Goal: Information Seeking & Learning: Learn about a topic

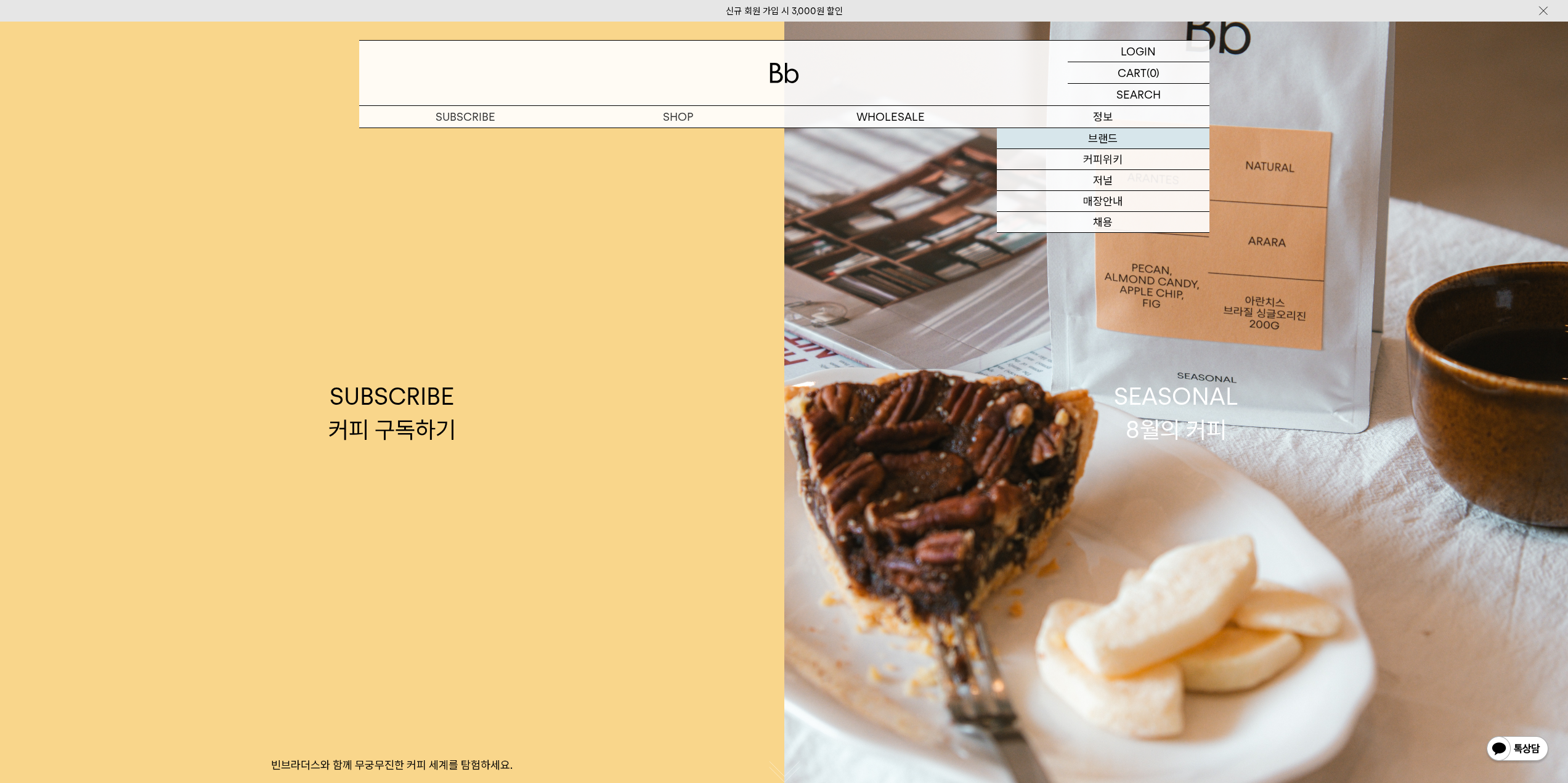
click at [1098, 134] on link "브랜드" at bounding box center [1102, 138] width 212 height 21
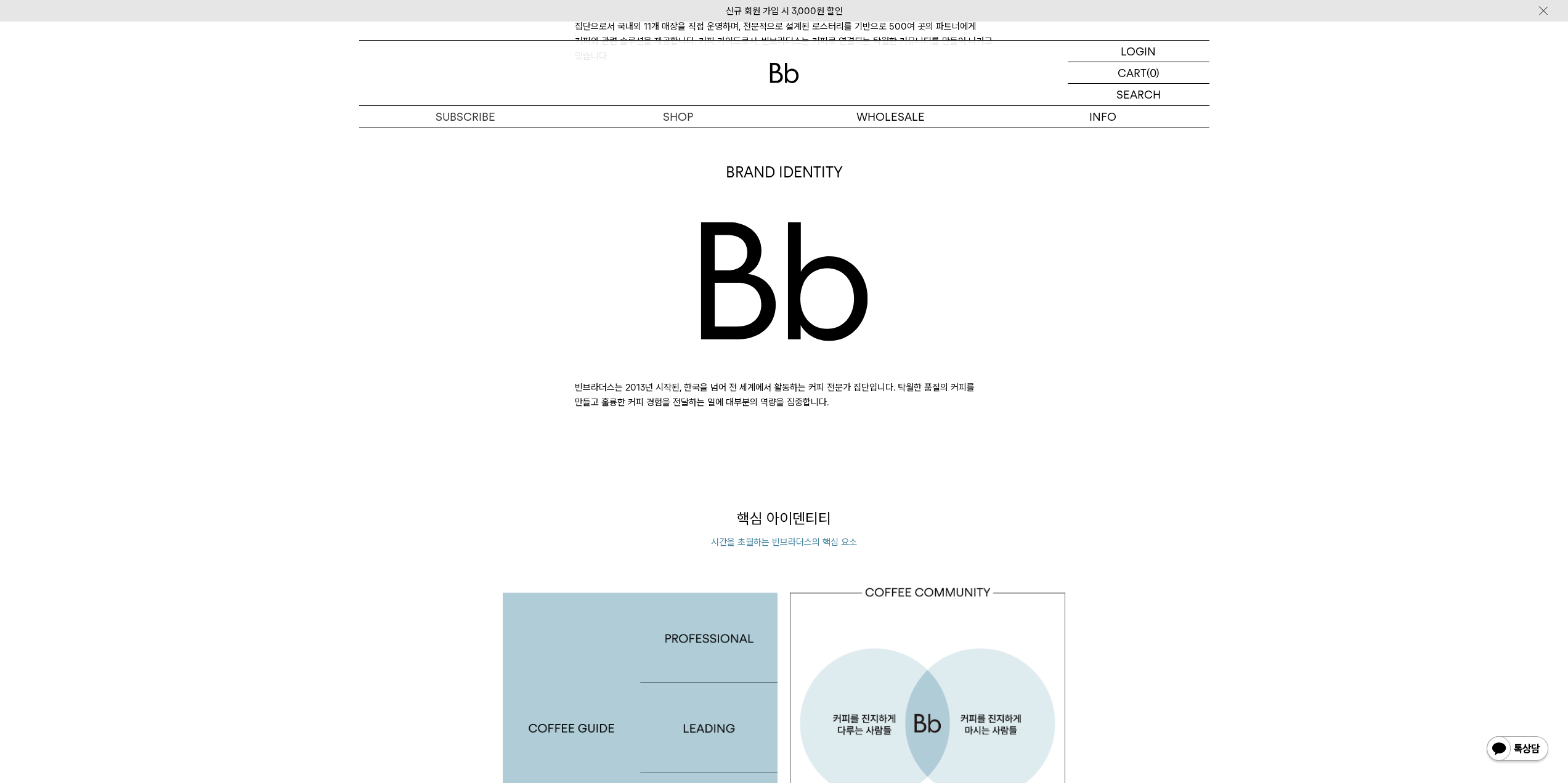
scroll to position [677, 0]
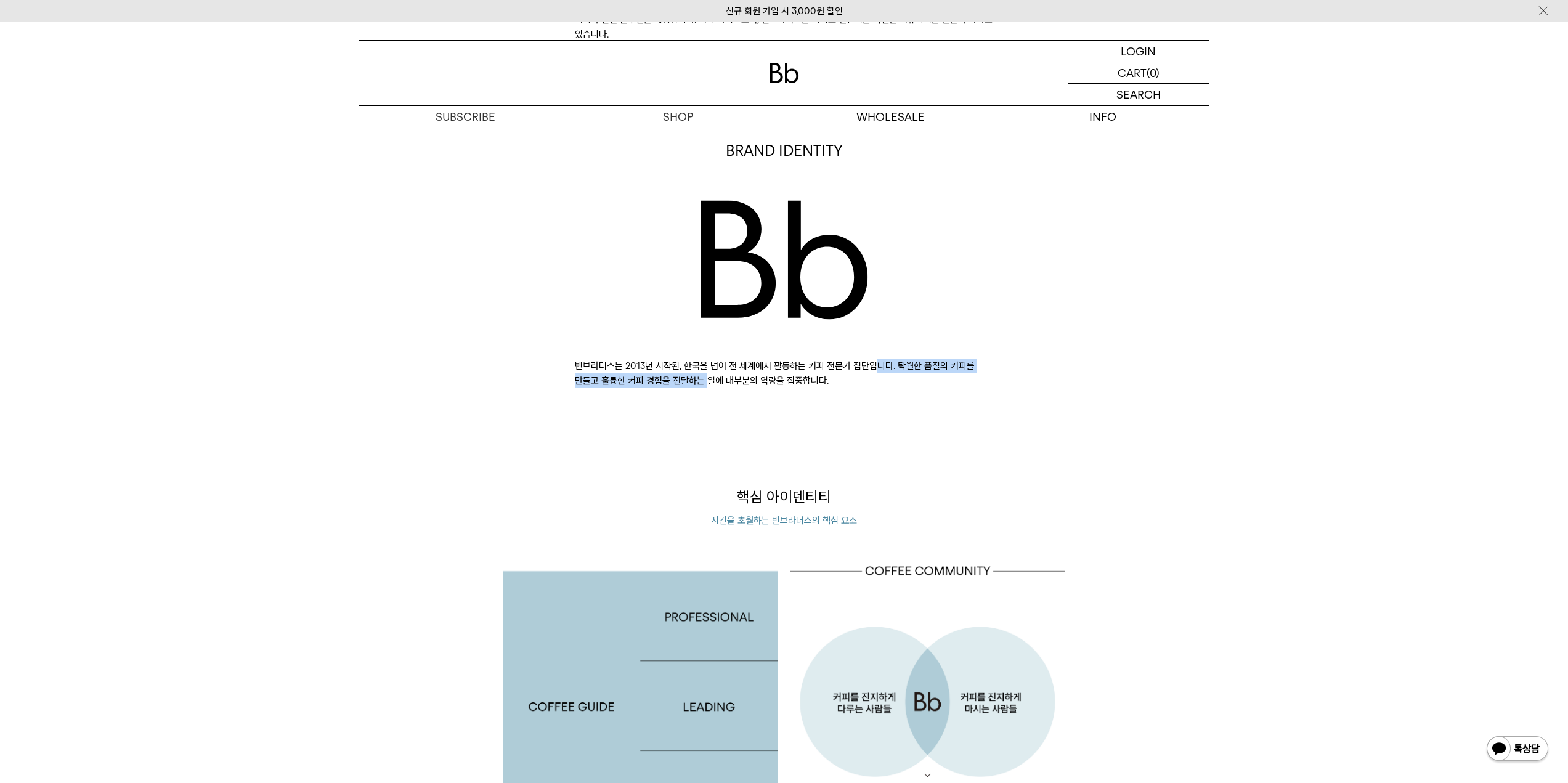
drag, startPoint x: 683, startPoint y: 366, endPoint x: 917, endPoint y: 369, distance: 234.0
click at [917, 369] on p "빈브라더스는 2013년 시작된, 한국을 넘어 전 세계에서 활동하는 커피 전문가 집단입니다. 탁월한 품질의 커피를 만들고 훌륭한 커피 경험을 전…" at bounding box center [783, 373] width 418 height 30
click at [1004, 365] on div "BRAND IDENTITY 빈브라더스는 2013년 시작된, 한국을 넘어 전 세계에서 활동하는 커피 전문가 집단입니다. 탁월한 품질의 커피를 만…" at bounding box center [784, 264] width 862 height 247
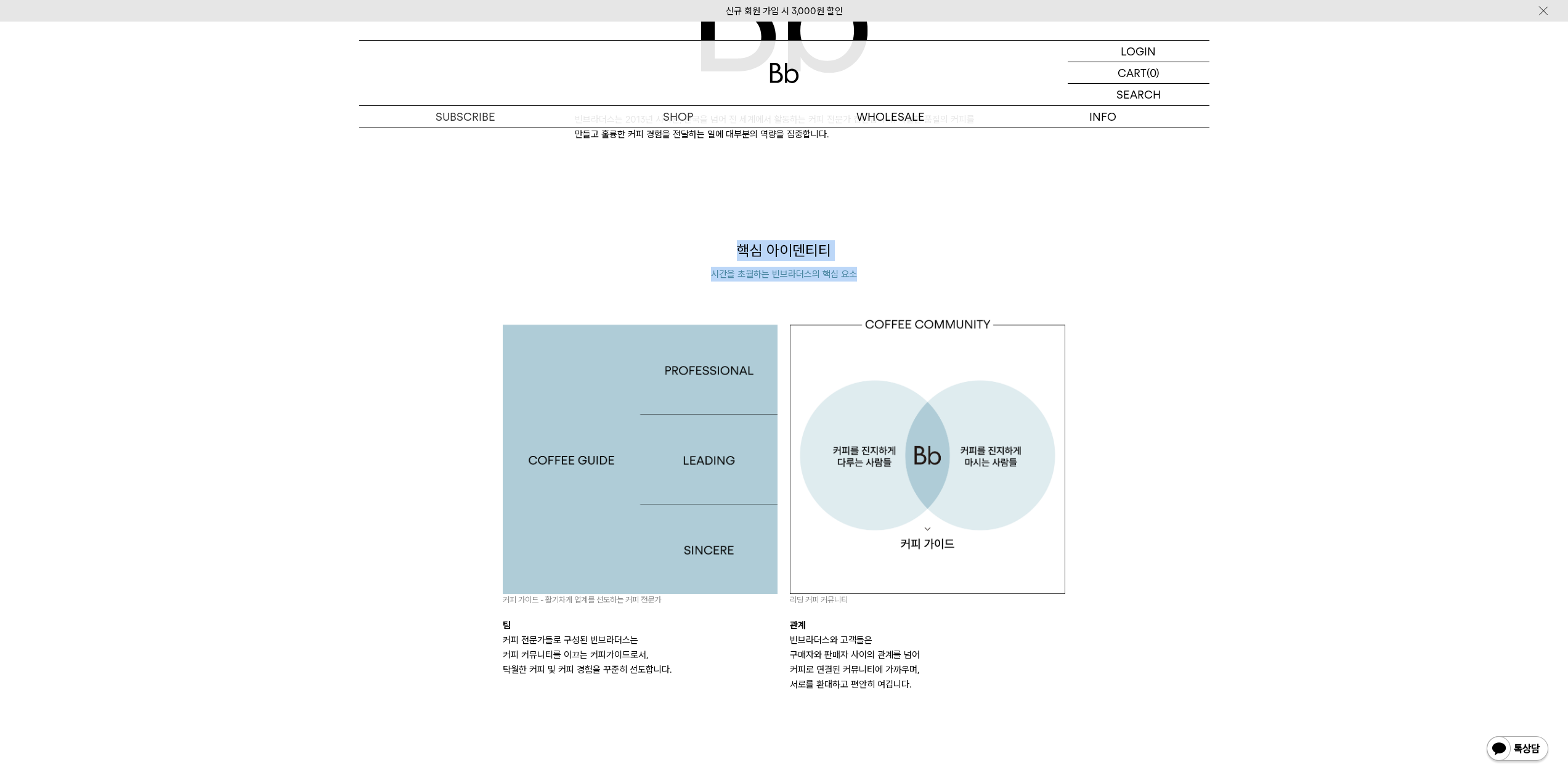
drag, startPoint x: 737, startPoint y: 255, endPoint x: 886, endPoint y: 277, distance: 150.6
click at [886, 277] on div "핵심 아이덴티티 시간을 초월하는 빈브라더스의 핵심 요소" at bounding box center [784, 261] width 563 height 42
click at [812, 279] on p "시간을 초월하는 빈브라더스의 핵심 요소" at bounding box center [784, 274] width 563 height 14
drag, startPoint x: 710, startPoint y: 277, endPoint x: 878, endPoint y: 279, distance: 168.0
click at [878, 279] on p "시간을 초월하는 빈브라더스의 핵심 요소" at bounding box center [784, 274] width 563 height 14
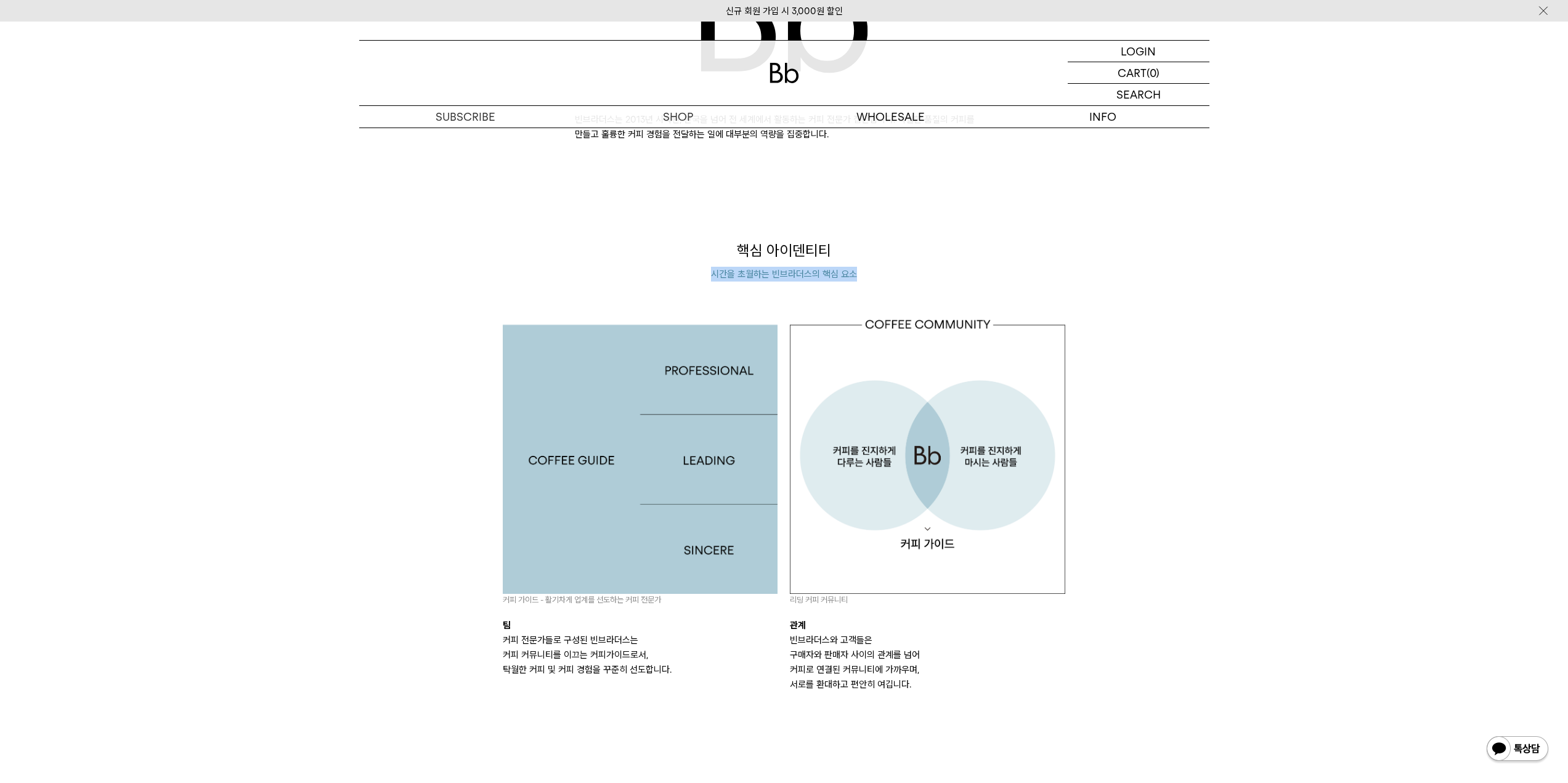
click at [878, 279] on p "시간을 초월하는 빈브라더스의 핵심 요소" at bounding box center [784, 274] width 563 height 14
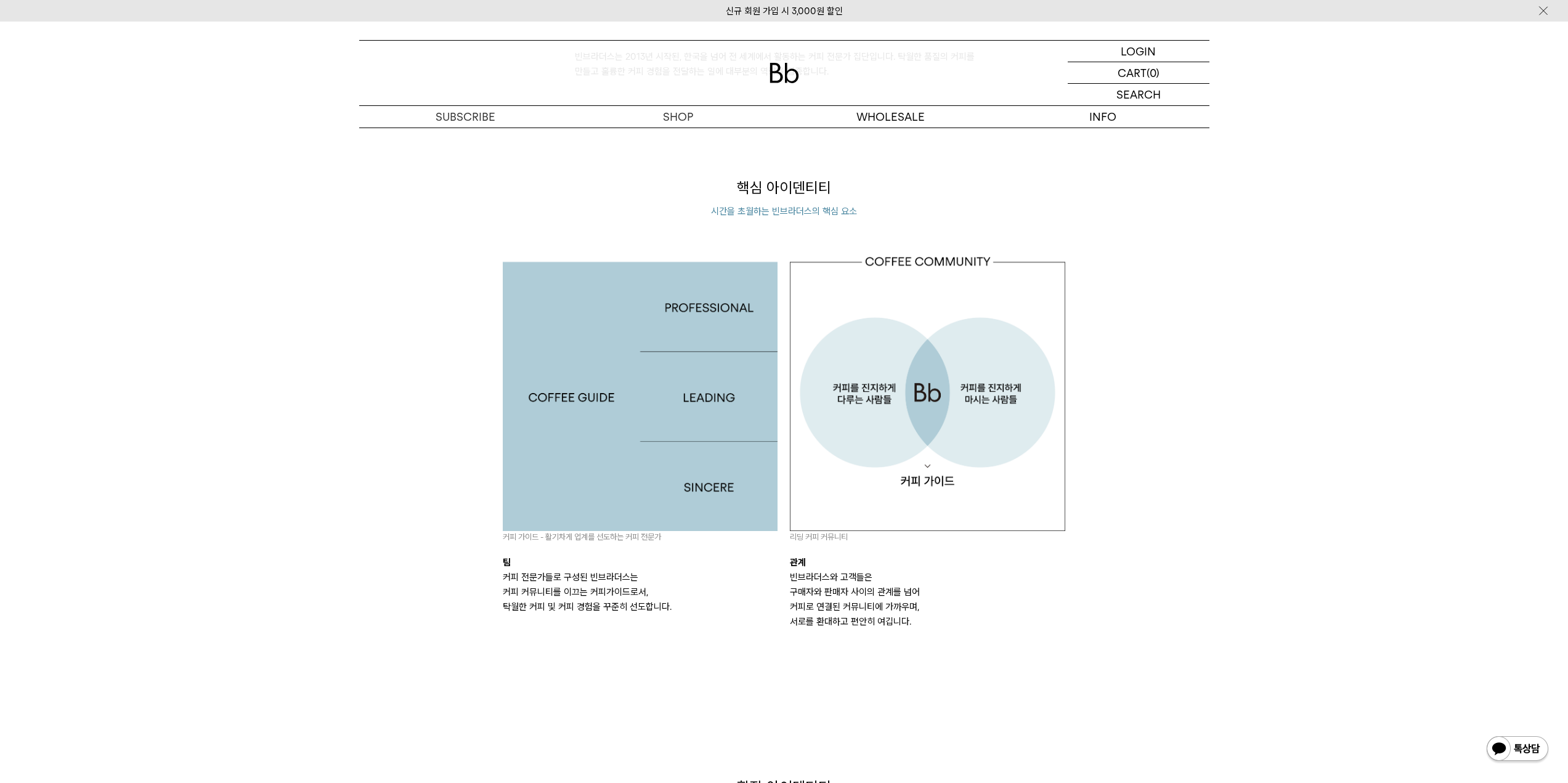
scroll to position [1047, 0]
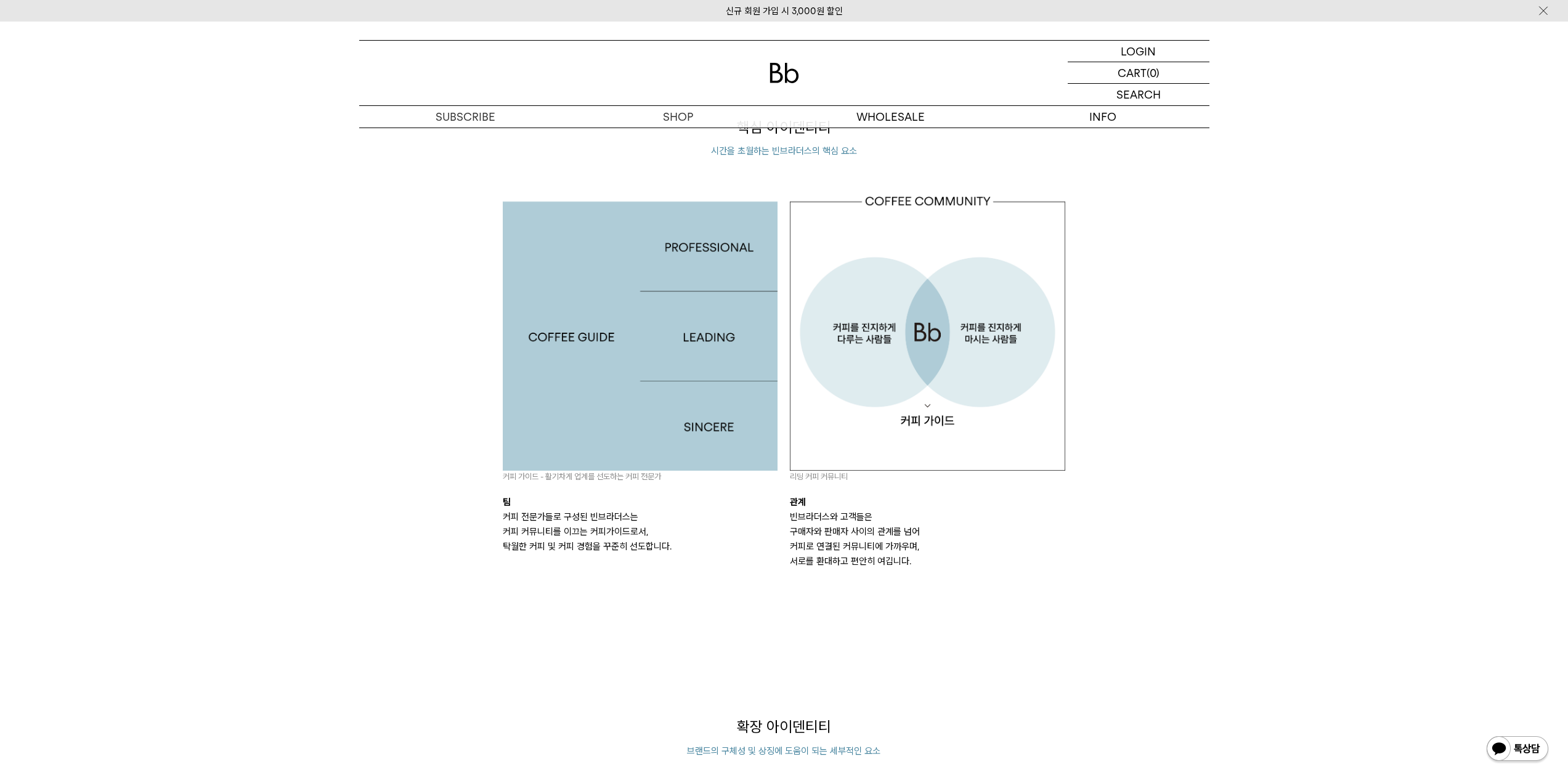
drag, startPoint x: 495, startPoint y: 521, endPoint x: 691, endPoint y: 543, distance: 197.2
click at [691, 543] on div "커피 가이드 - 활기차게 업계를 선도하는 커피 전문가 팀 커피 전문가들로 구성된 빈브라더스는 커피 커뮤니티를 이끄는 커피가이드로서, 탁월한 커…" at bounding box center [640, 382] width 288 height 374
click at [894, 518] on p "빈브라더스와 고객들은 구매자와 판매자 사이의 관계를 넘어 커피로 연결된 커뮤니티에 가까우며, 서로를 환대하고 편안히 여깁니다." at bounding box center [926, 539] width 275 height 59
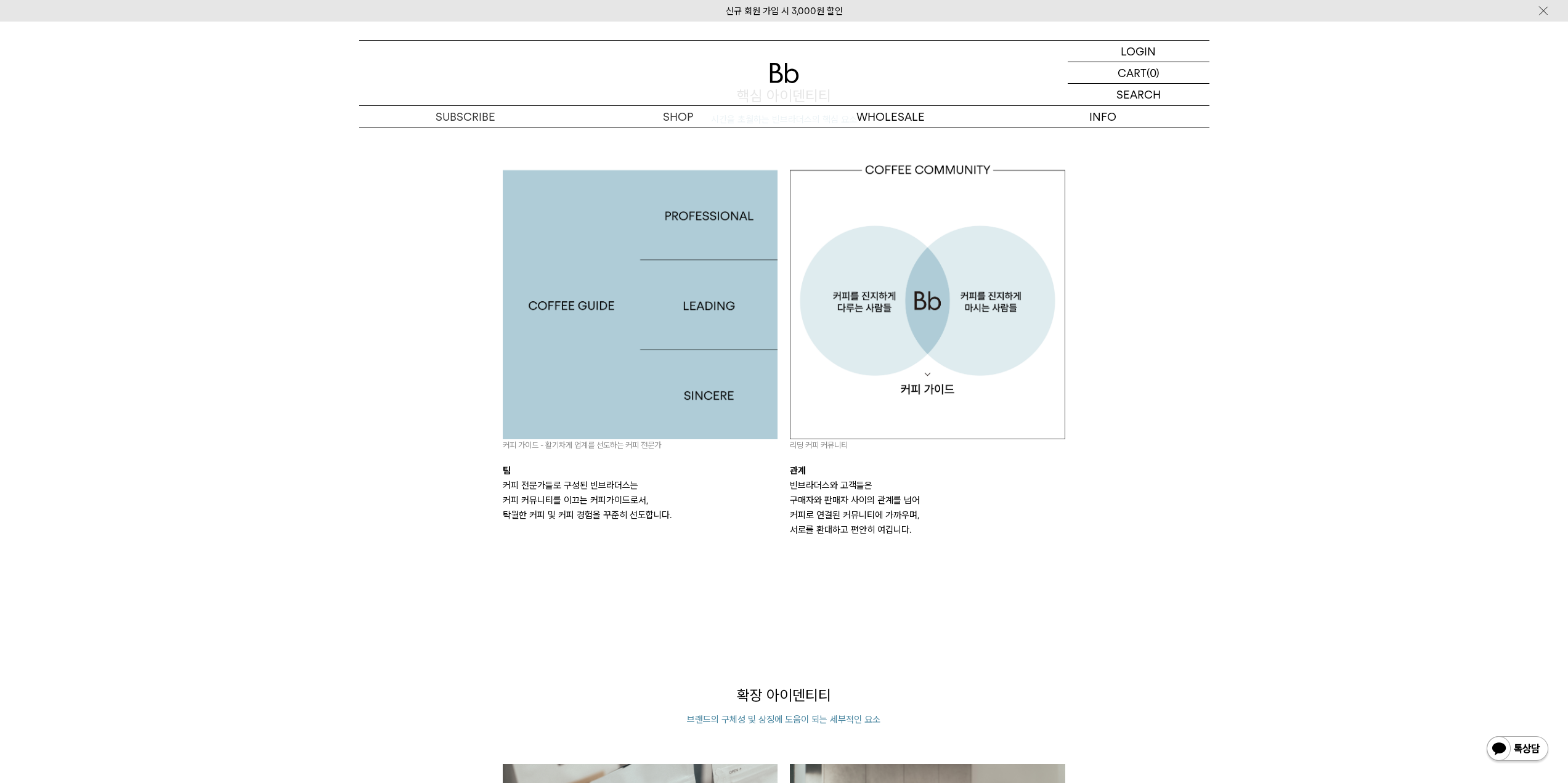
scroll to position [1108, 0]
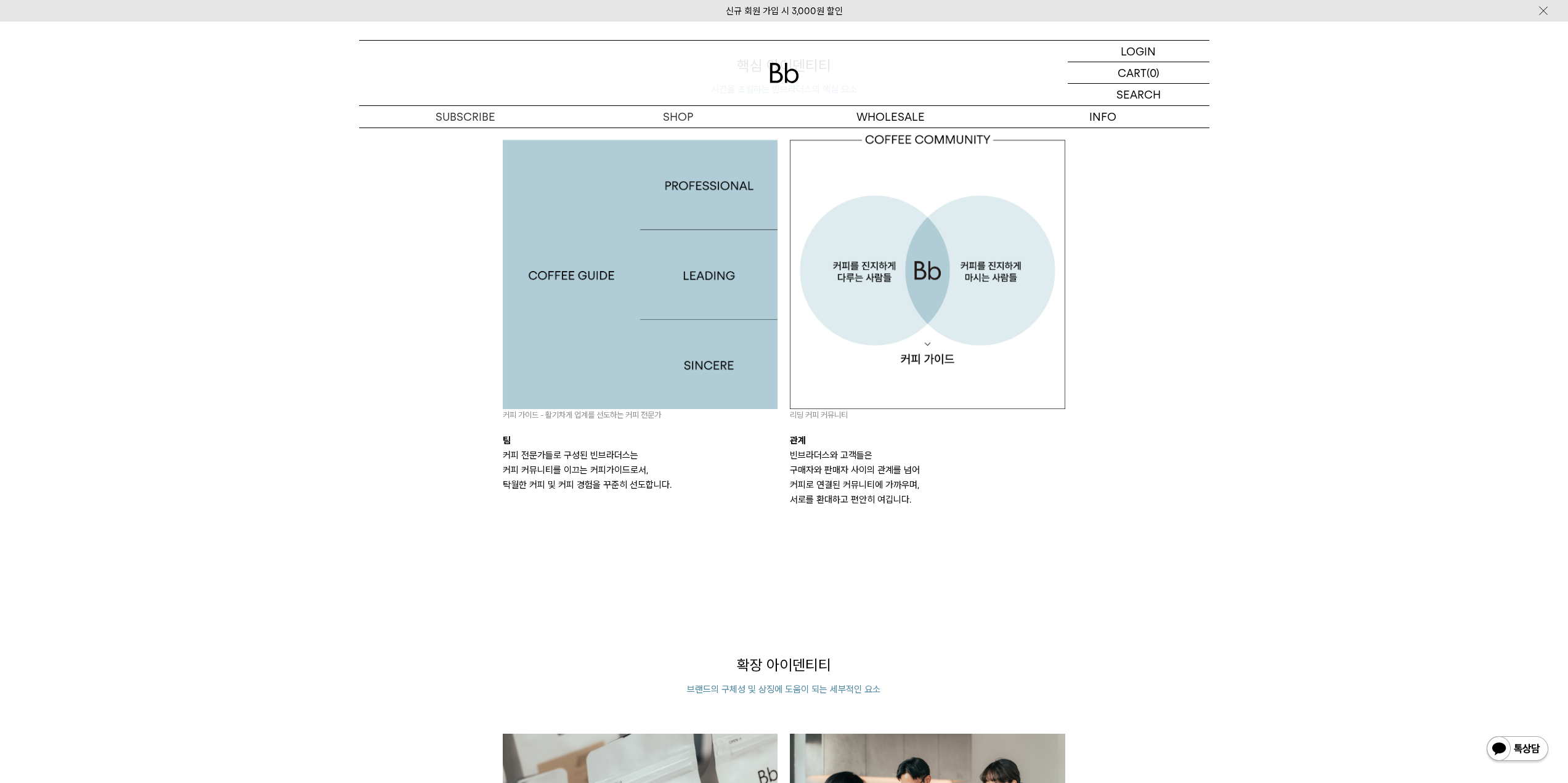
drag, startPoint x: 787, startPoint y: 458, endPoint x: 888, endPoint y: 458, distance: 101.0
click at [888, 458] on div "리딩 커피 커뮤니티 관계 빈브라더스와 고객들은 구매자와 판매자 사이의 관계를 넘어 커피로 연결된 커뮤니티에 가까우며, 서로를 환대하고 편안히 …" at bounding box center [926, 320] width 288 height 374
drag, startPoint x: 789, startPoint y: 468, endPoint x: 951, endPoint y: 468, distance: 162.0
click at [951, 468] on p "빈브라더스와 고객들은 구매자와 판매자 사이의 관계를 넘어 커피로 연결된 커뮤니티에 가까우며, 서로를 환대하고 편안히 여깁니다." at bounding box center [926, 478] width 275 height 59
drag, startPoint x: 797, startPoint y: 487, endPoint x: 983, endPoint y: 487, distance: 186.0
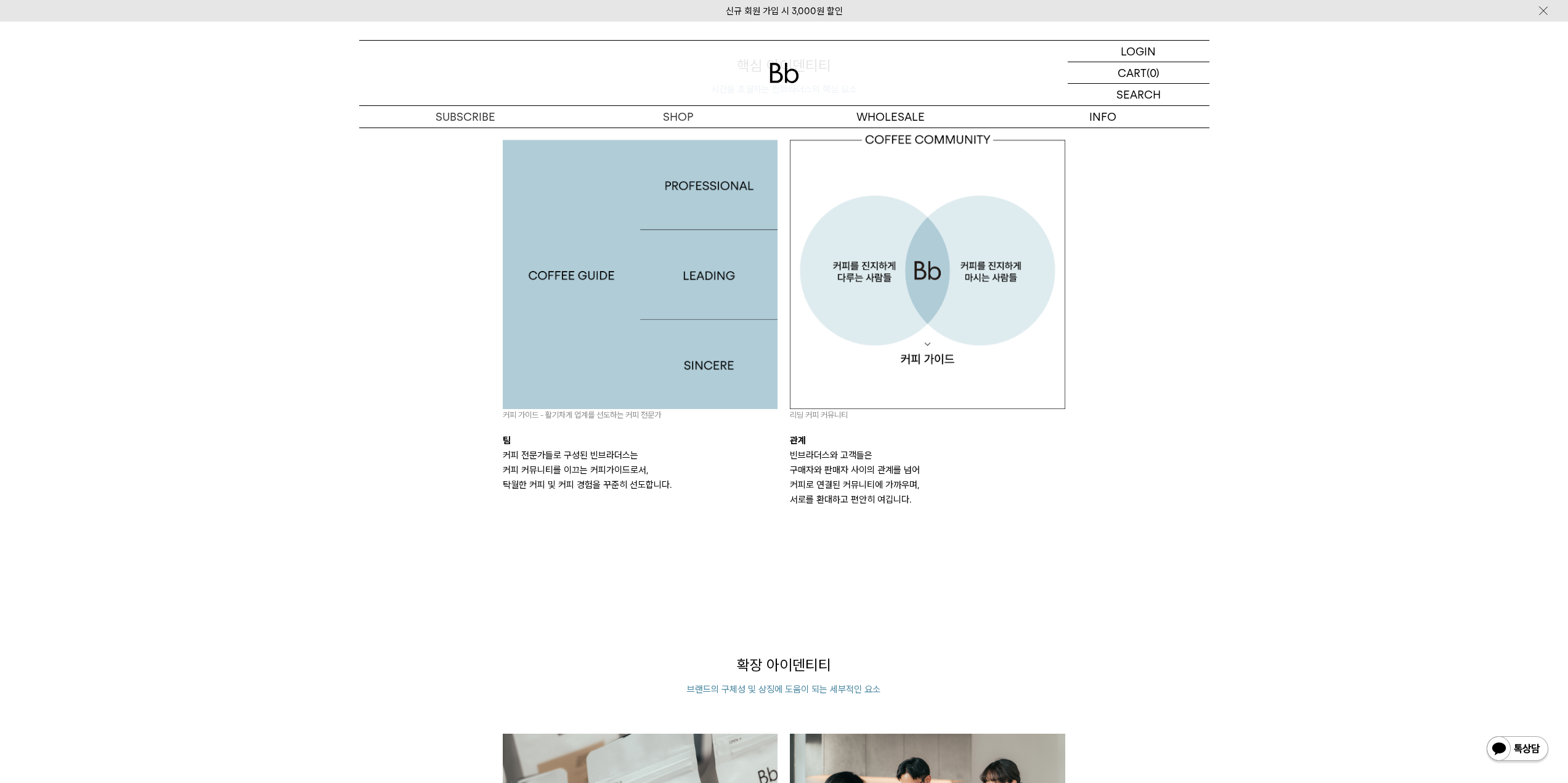
click at [983, 487] on p "빈브라더스와 고객들은 구매자와 판매자 사이의 관계를 넘어 커피로 연결된 커뮤니티에 가까우며, 서로를 환대하고 편안히 여깁니다." at bounding box center [926, 478] width 275 height 59
click at [892, 503] on p "빈브라더스와 고객들은 구매자와 판매자 사이의 관계를 넘어 커피로 연결된 커뮤니티에 가까우며, 서로를 환대하고 편안히 여깁니다." at bounding box center [926, 478] width 275 height 59
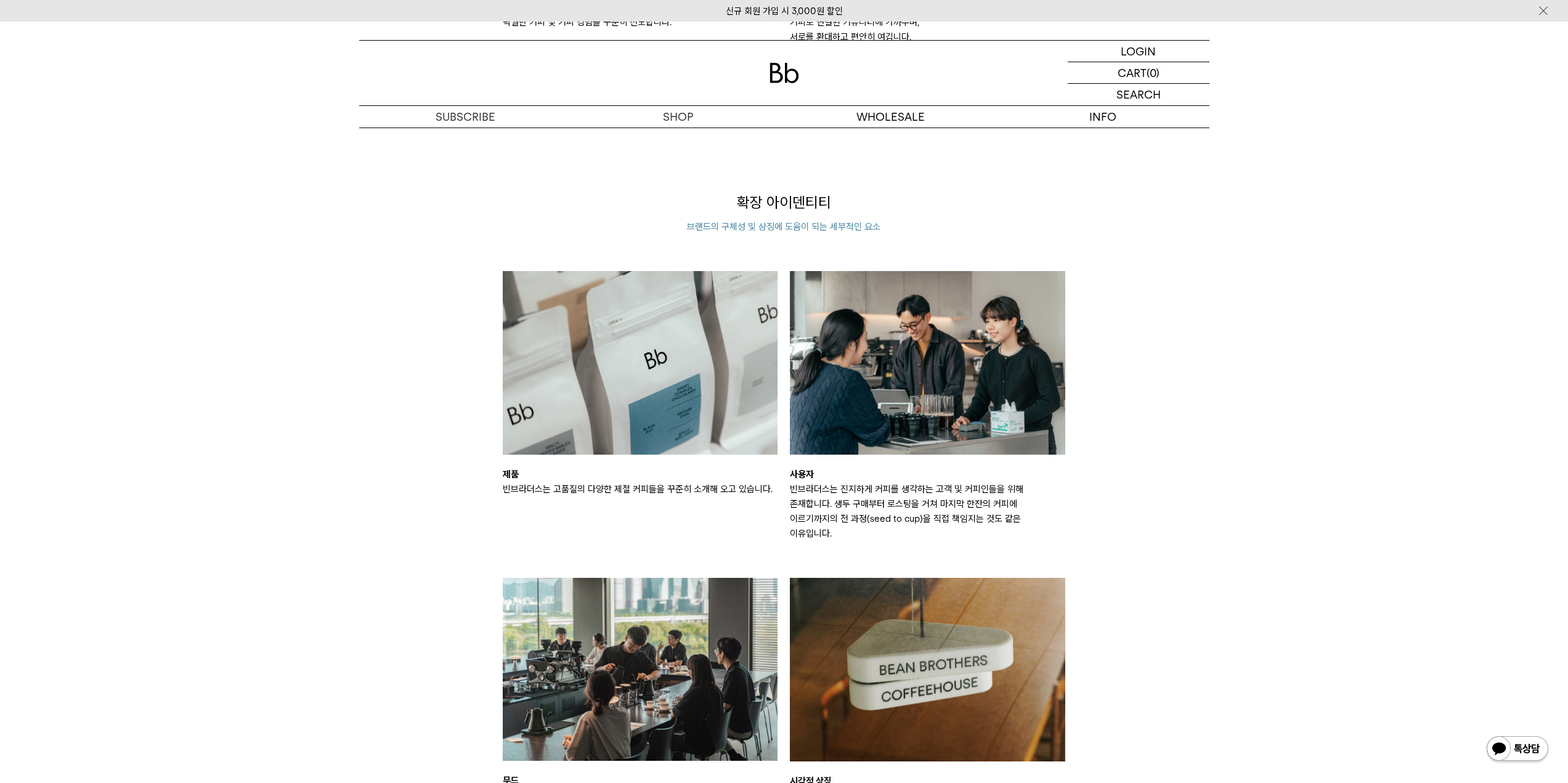
scroll to position [1601, 0]
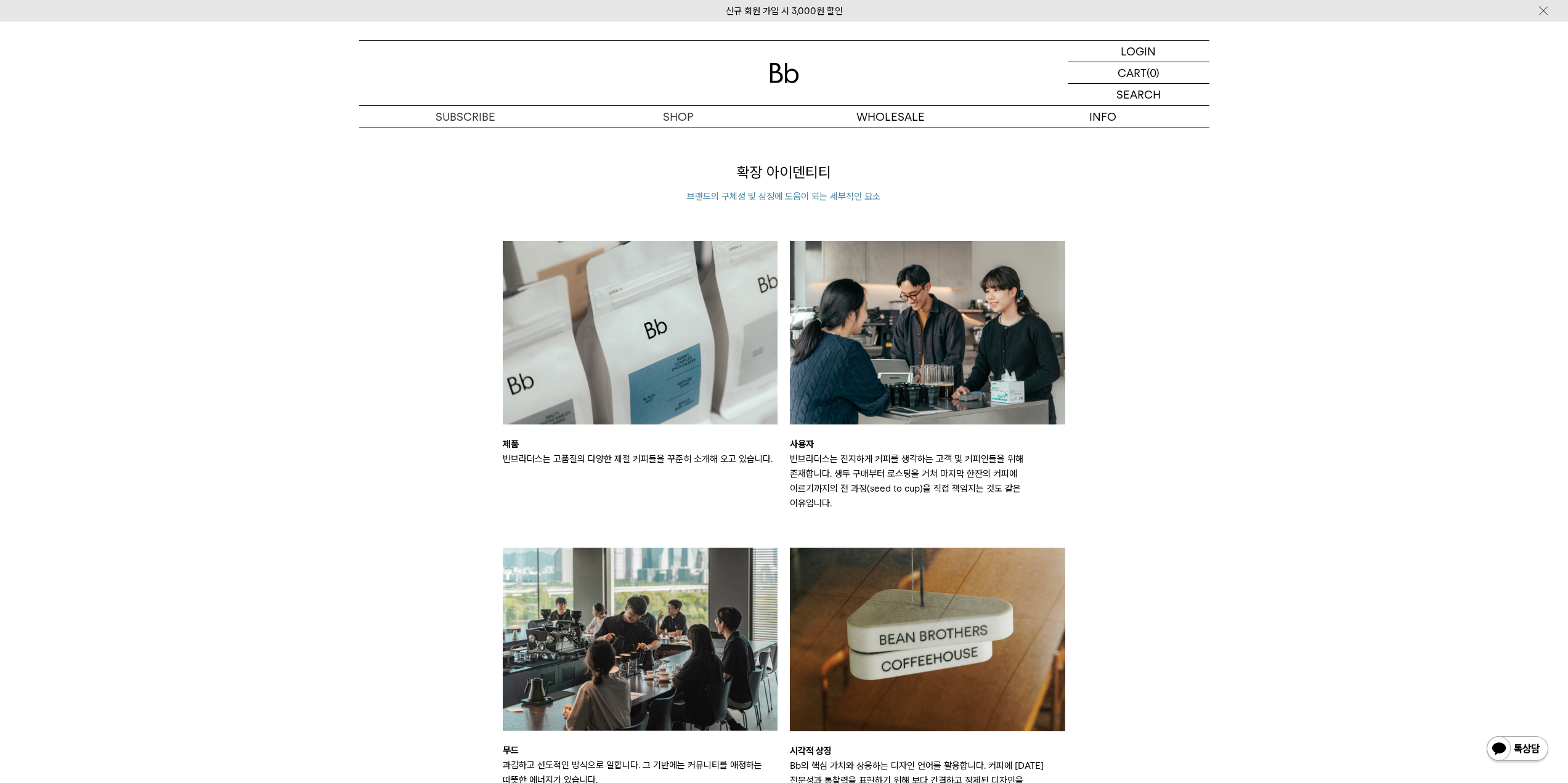
click at [558, 454] on p "빈브라더스는 고품질의 다양한 제철 커피들을 꾸준히 소개해 오고 있습니다." at bounding box center [640, 459] width 275 height 14
drag, startPoint x: 545, startPoint y: 455, endPoint x: 722, endPoint y: 456, distance: 177.0
click at [722, 456] on p "빈브라더스는 고품질의 다양한 제철 커피들을 꾸준히 소개해 오고 있습니다." at bounding box center [640, 459] width 275 height 14
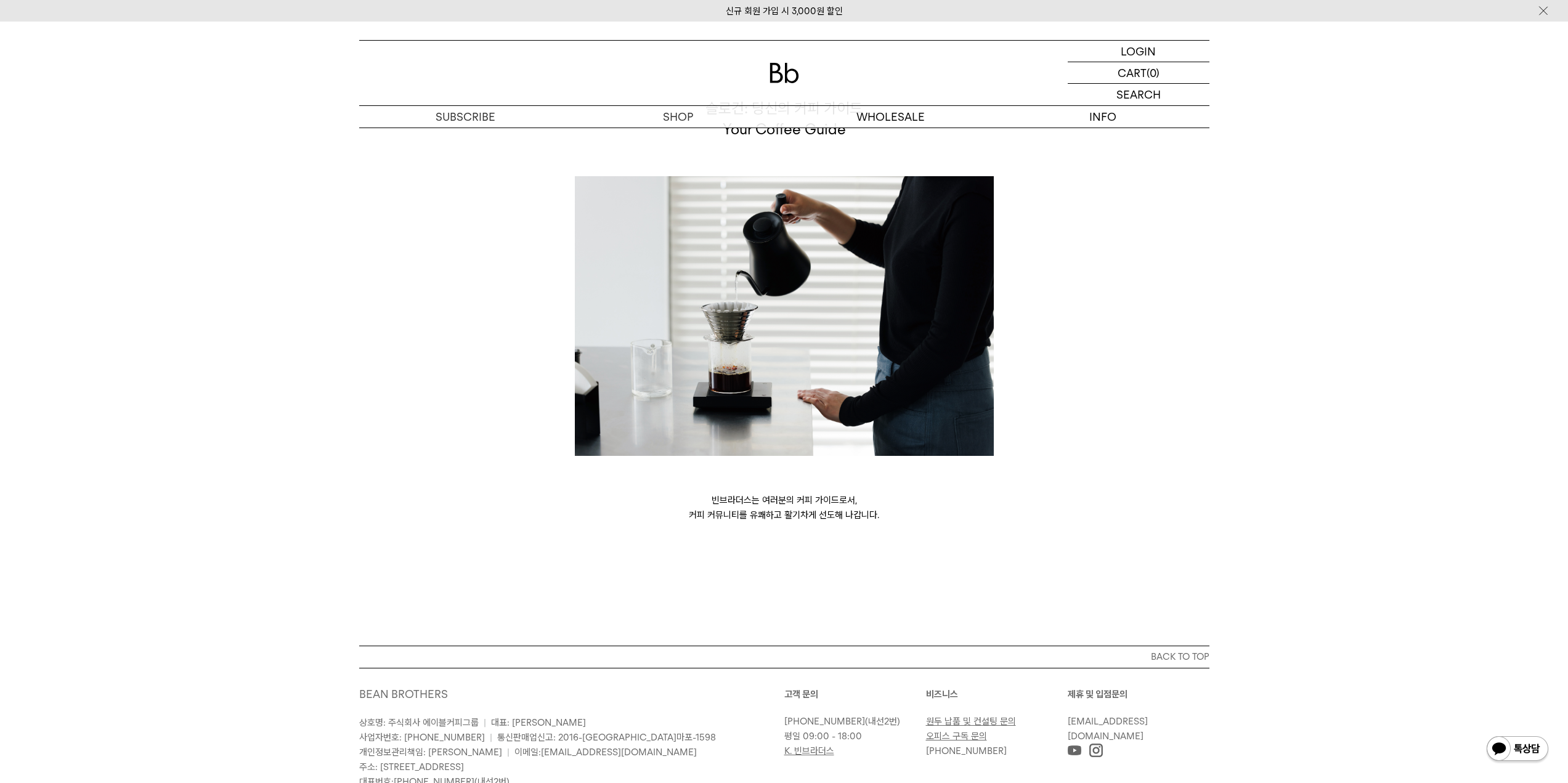
scroll to position [3147, 0]
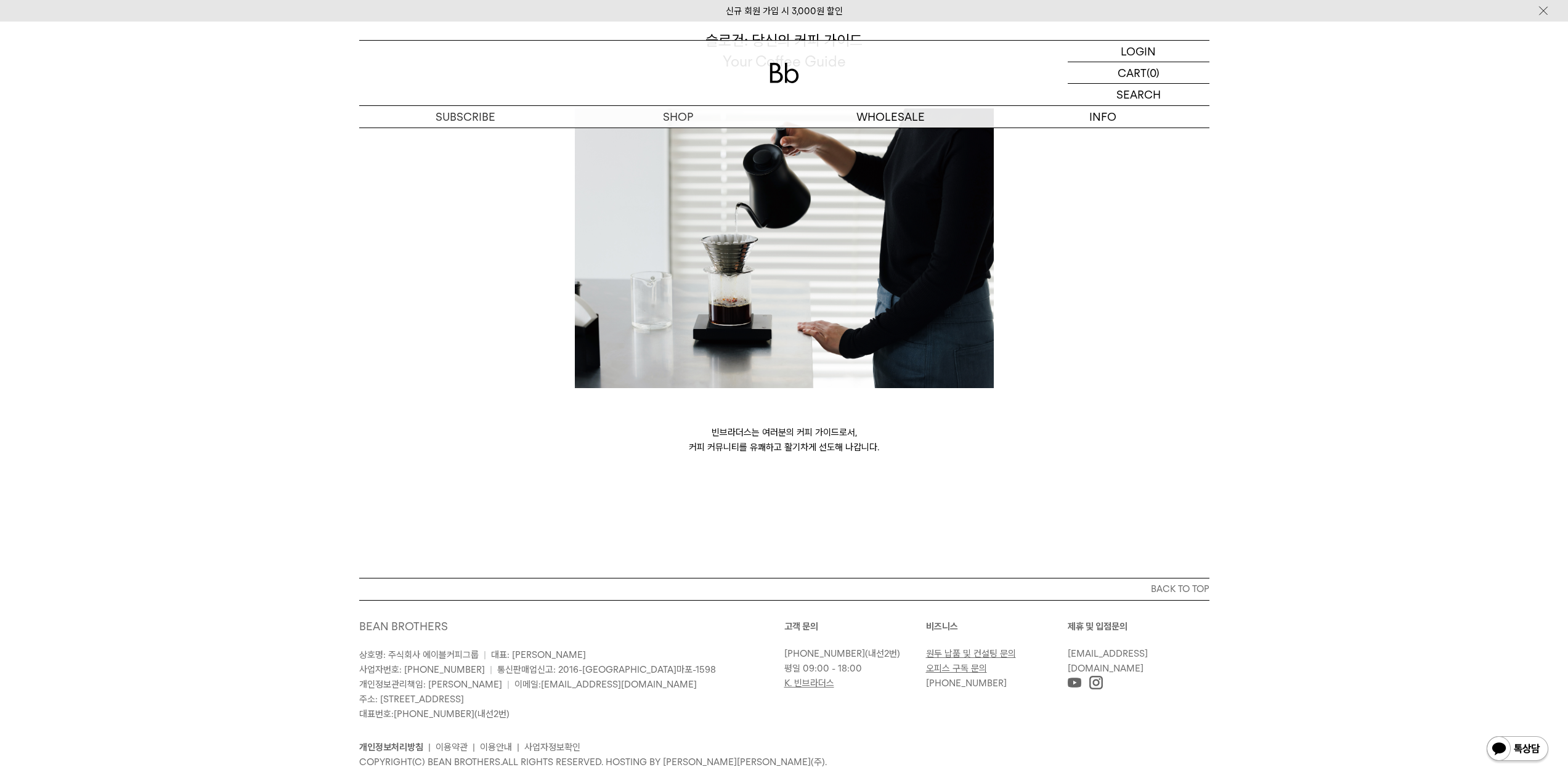
click at [1101, 675] on img at bounding box center [1095, 682] width 13 height 13
